Goal: Task Accomplishment & Management: Manage account settings

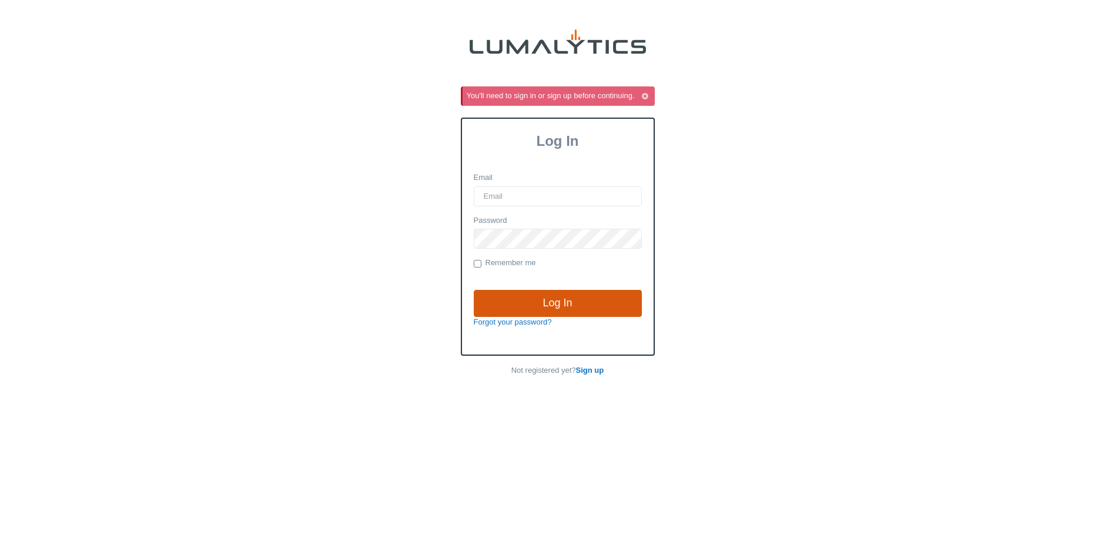
type input "[EMAIL_ADDRESS][DOMAIN_NAME]"
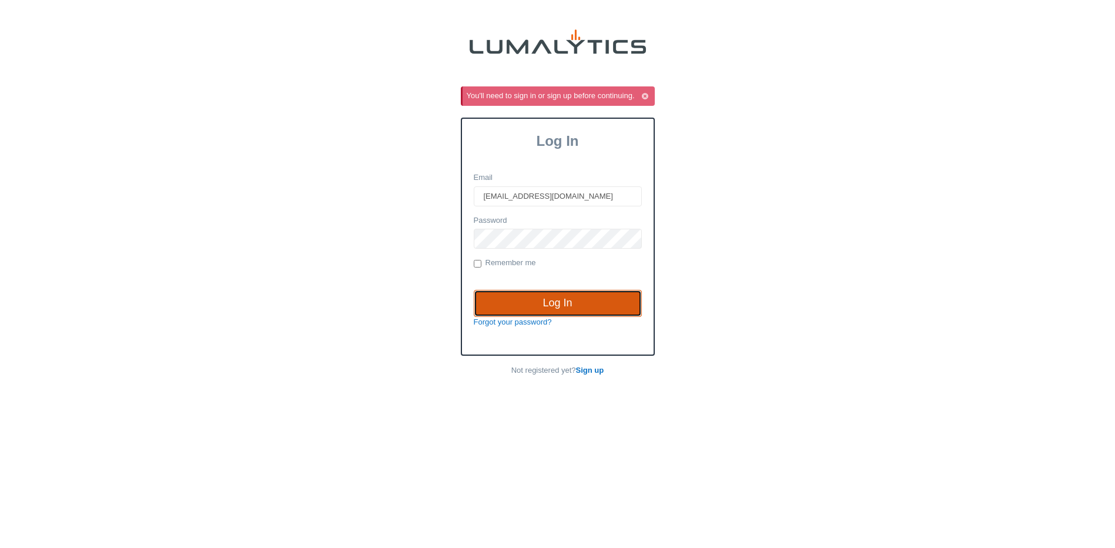
click at [501, 296] on input "Log In" at bounding box center [558, 303] width 168 height 27
